Goal: Book appointment/travel/reservation

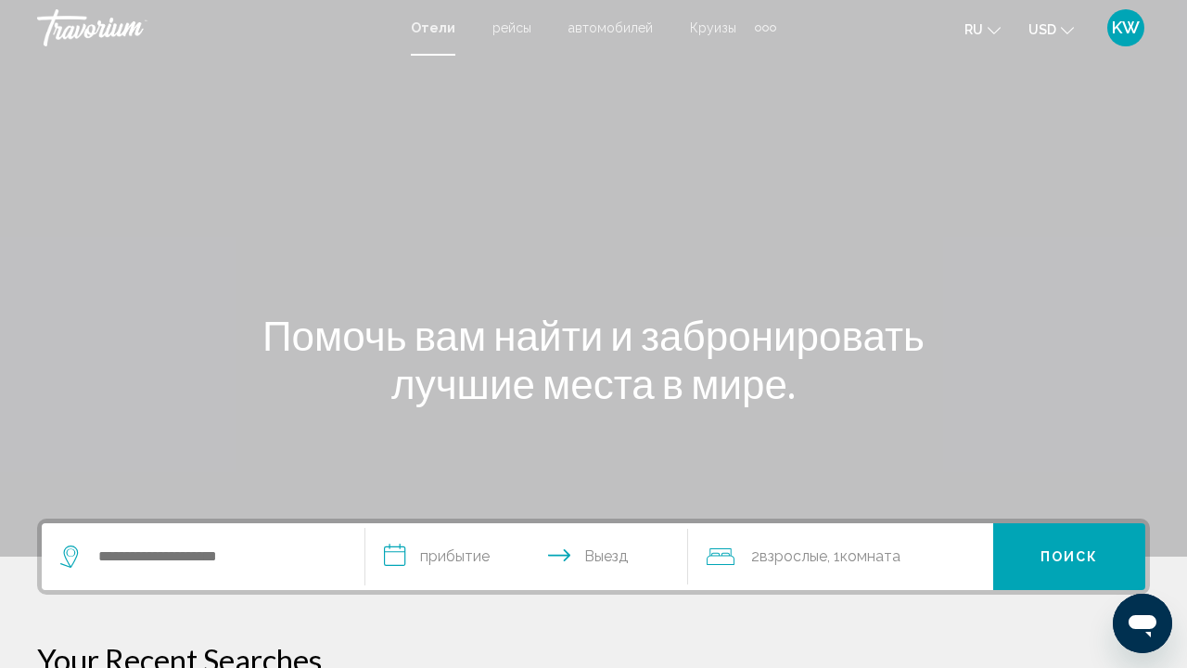
click at [513, 33] on span "рейсы" at bounding box center [512, 27] width 39 height 15
